Goal: Navigation & Orientation: Find specific page/section

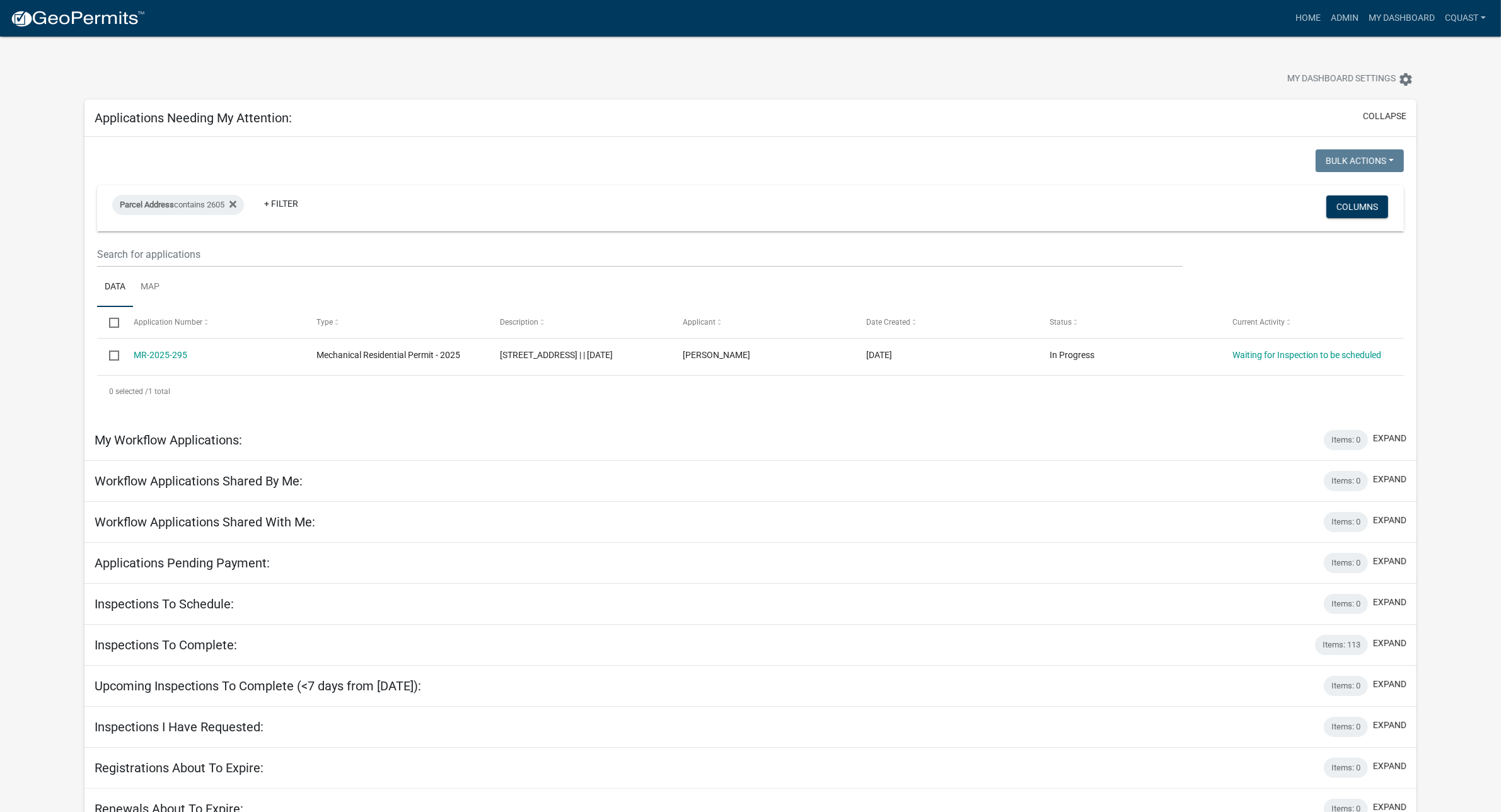
click at [858, 193] on div "Parcel Address contains 2605 + Filter" at bounding box center [534, 208] width 863 height 33
click at [1323, 18] on link "Home" at bounding box center [1309, 18] width 35 height 24
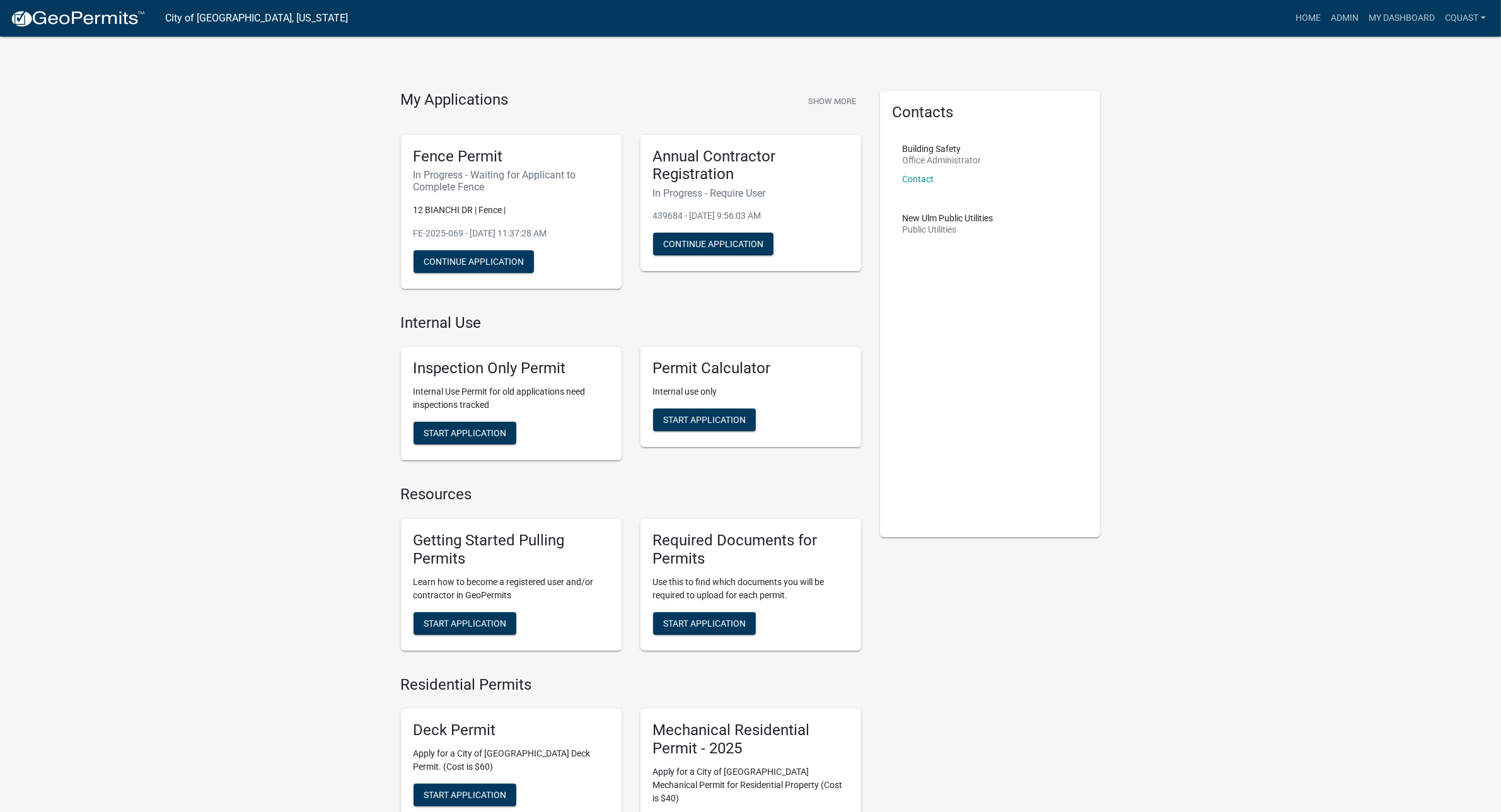
click at [1383, 31] on nav "City of [GEOGRAPHIC_DATA], [US_STATE] more_horiz Home Admin My Dashboard cquast…" at bounding box center [750, 18] width 1501 height 36
click at [1387, 26] on link "My Dashboard" at bounding box center [1401, 18] width 76 height 24
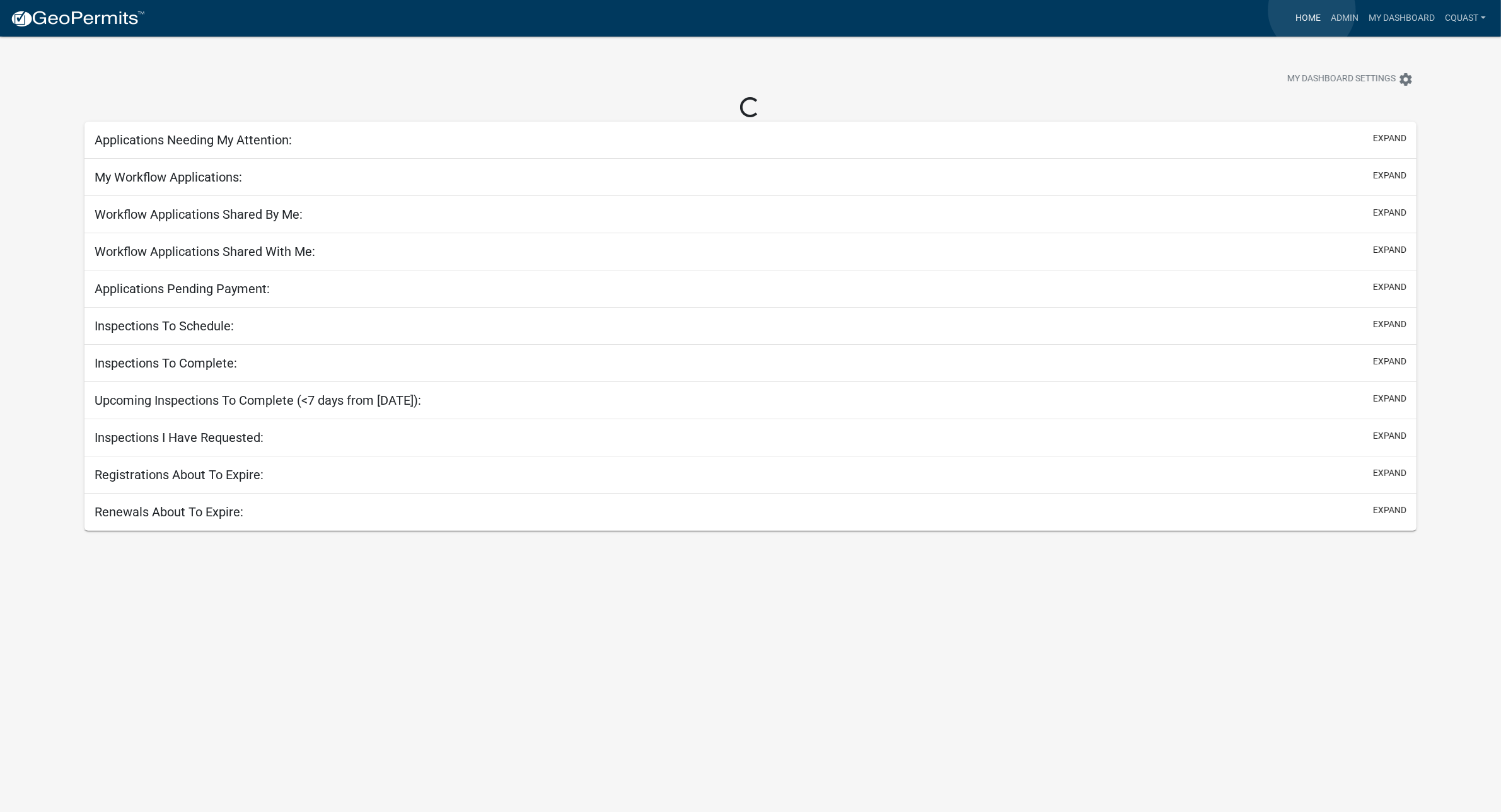
click at [1312, 10] on link "Home" at bounding box center [1309, 18] width 35 height 24
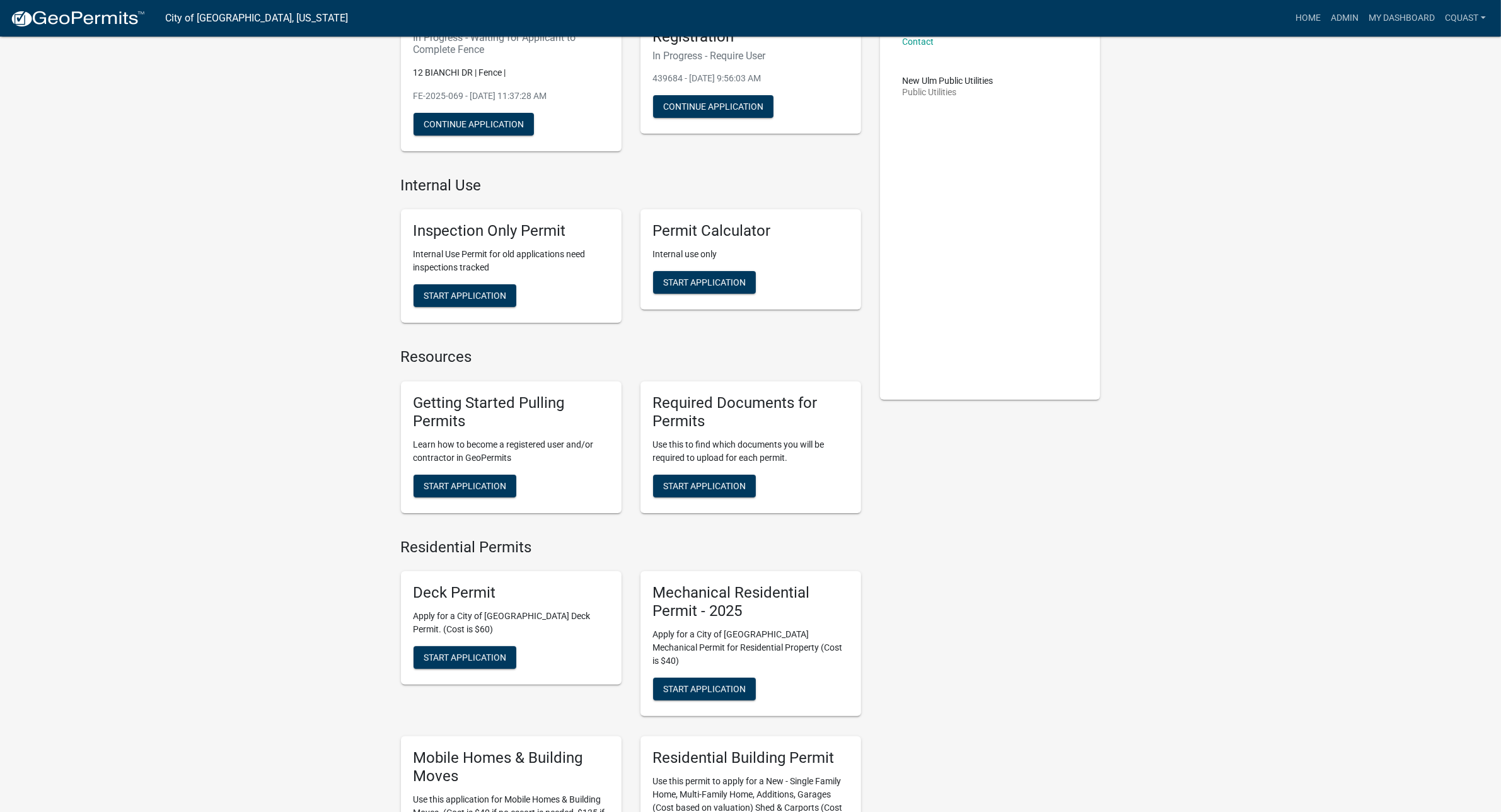
scroll to position [10, 0]
